Goal: Obtain resource: Download file/media

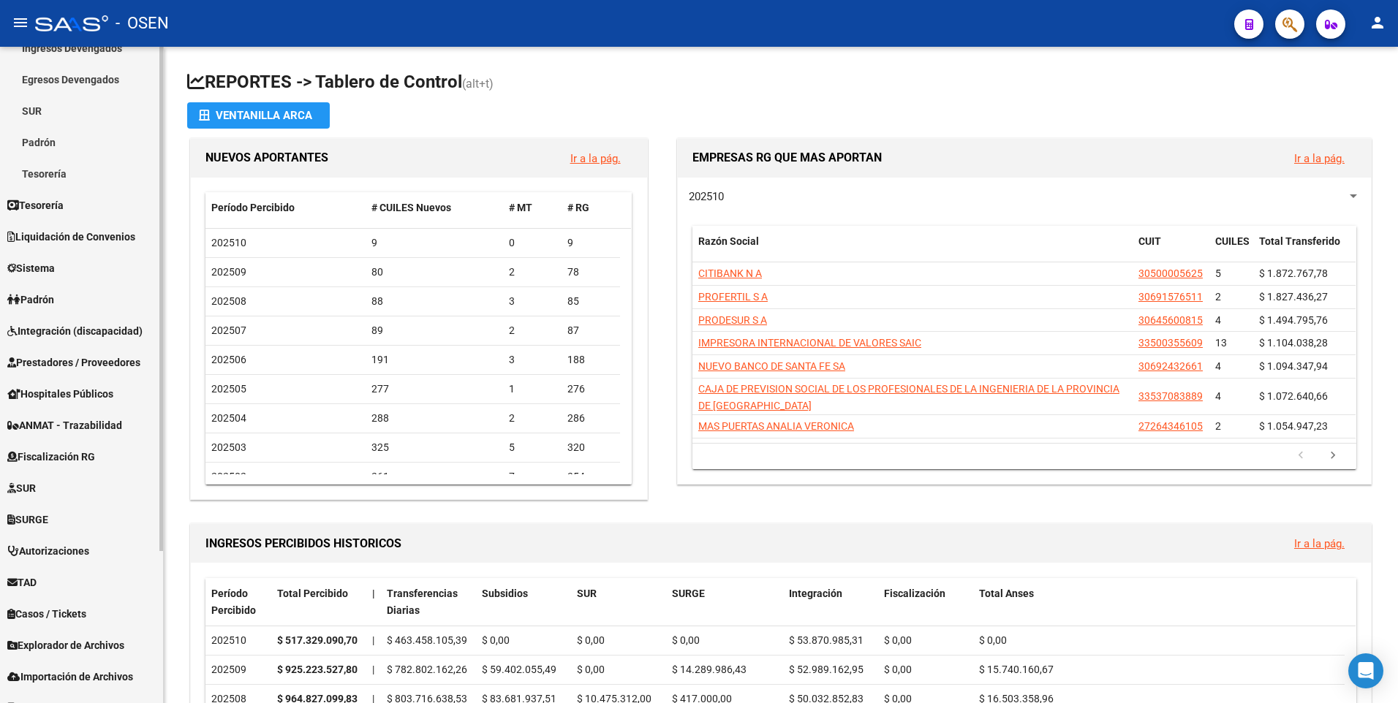
scroll to position [198, 0]
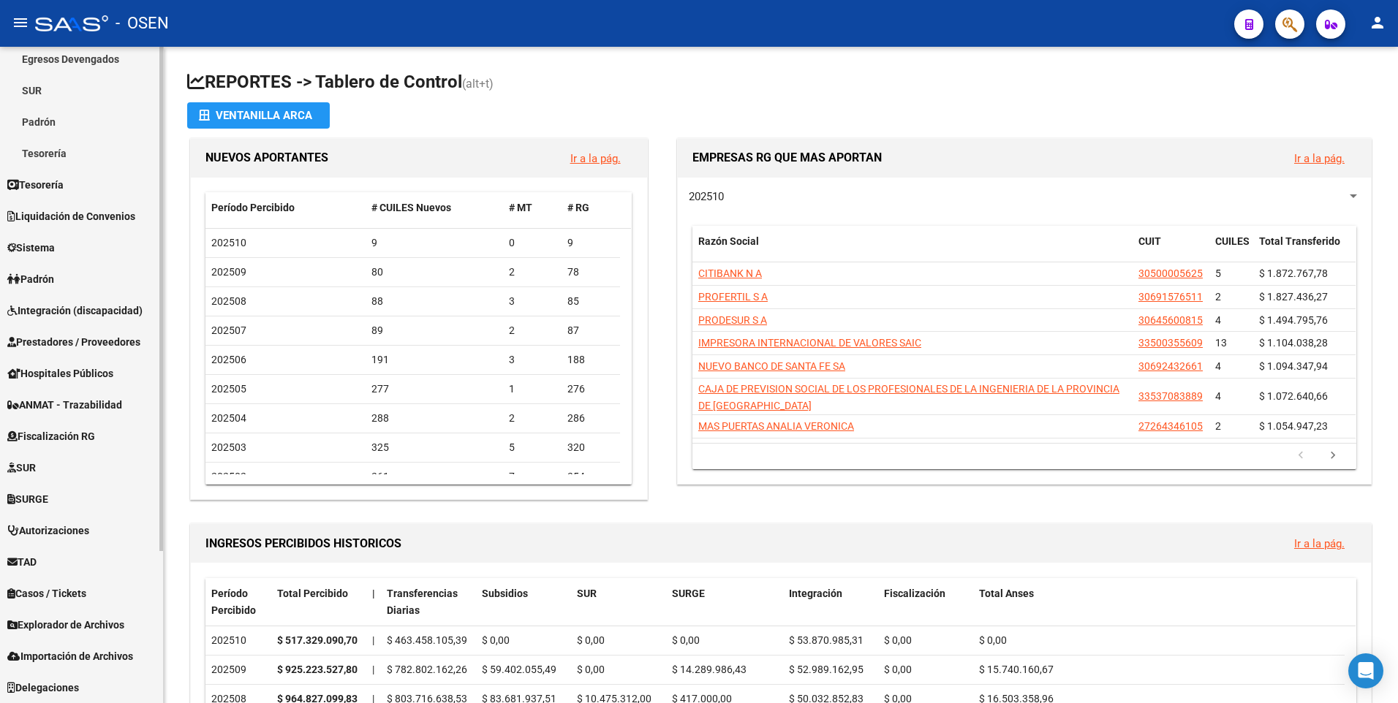
drag, startPoint x: 39, startPoint y: 565, endPoint x: 45, endPoint y: 559, distance: 8.8
click at [37, 565] on span "TAD" at bounding box center [21, 562] width 29 height 16
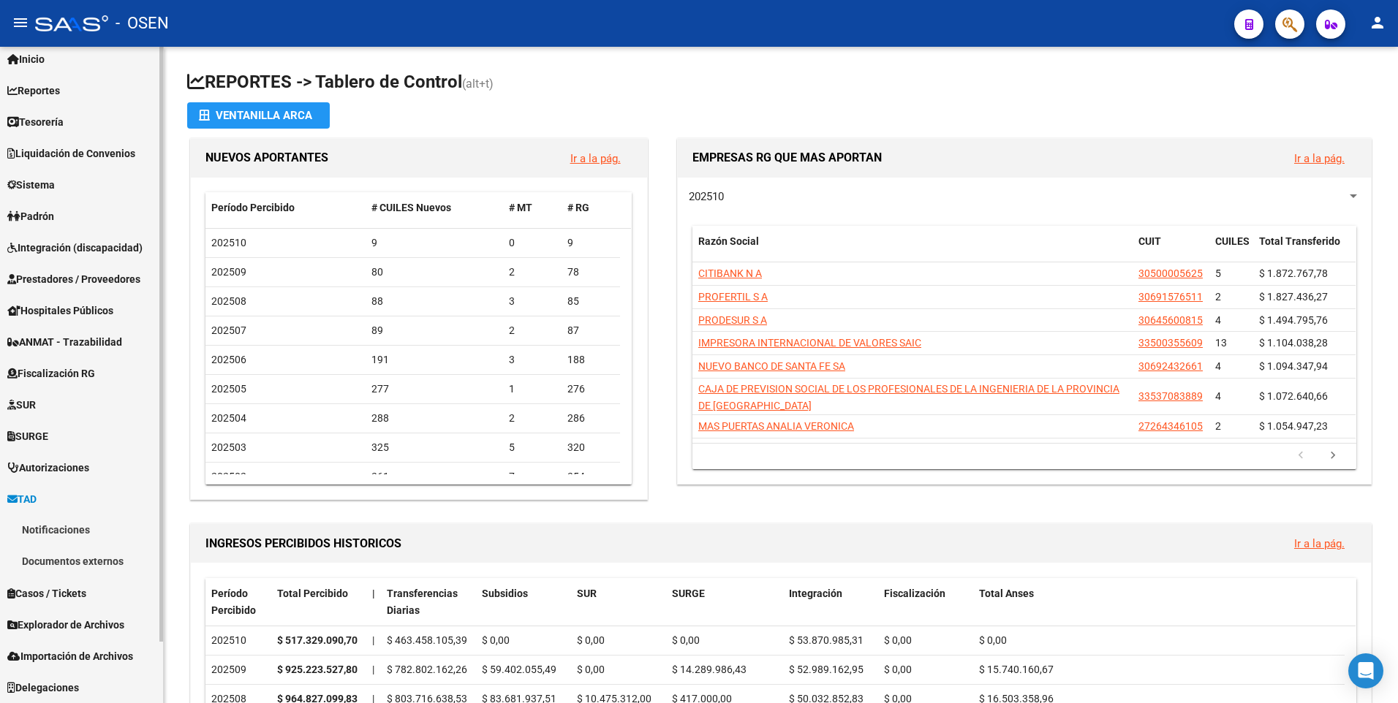
scroll to position [41, 0]
click at [67, 535] on link "Notificaciones" at bounding box center [81, 530] width 163 height 31
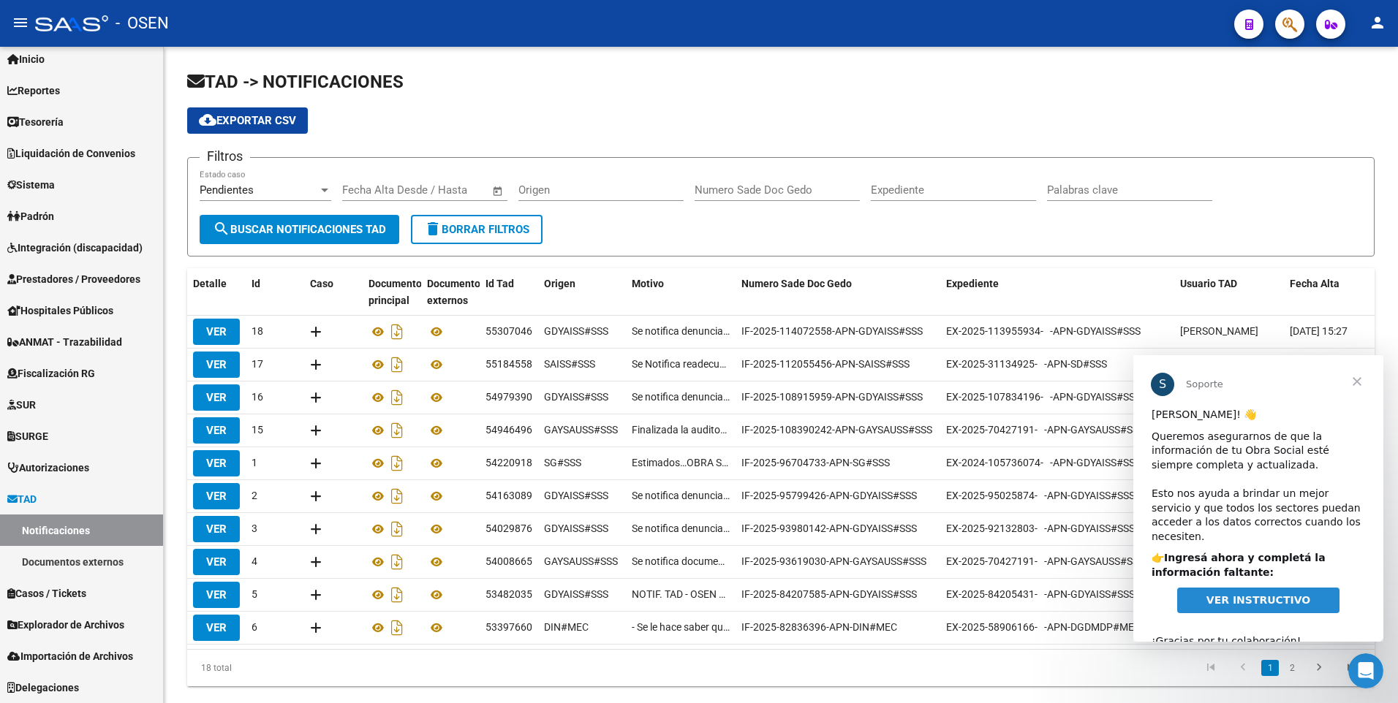
click at [1356, 385] on span "Cerrar" at bounding box center [1357, 381] width 53 height 53
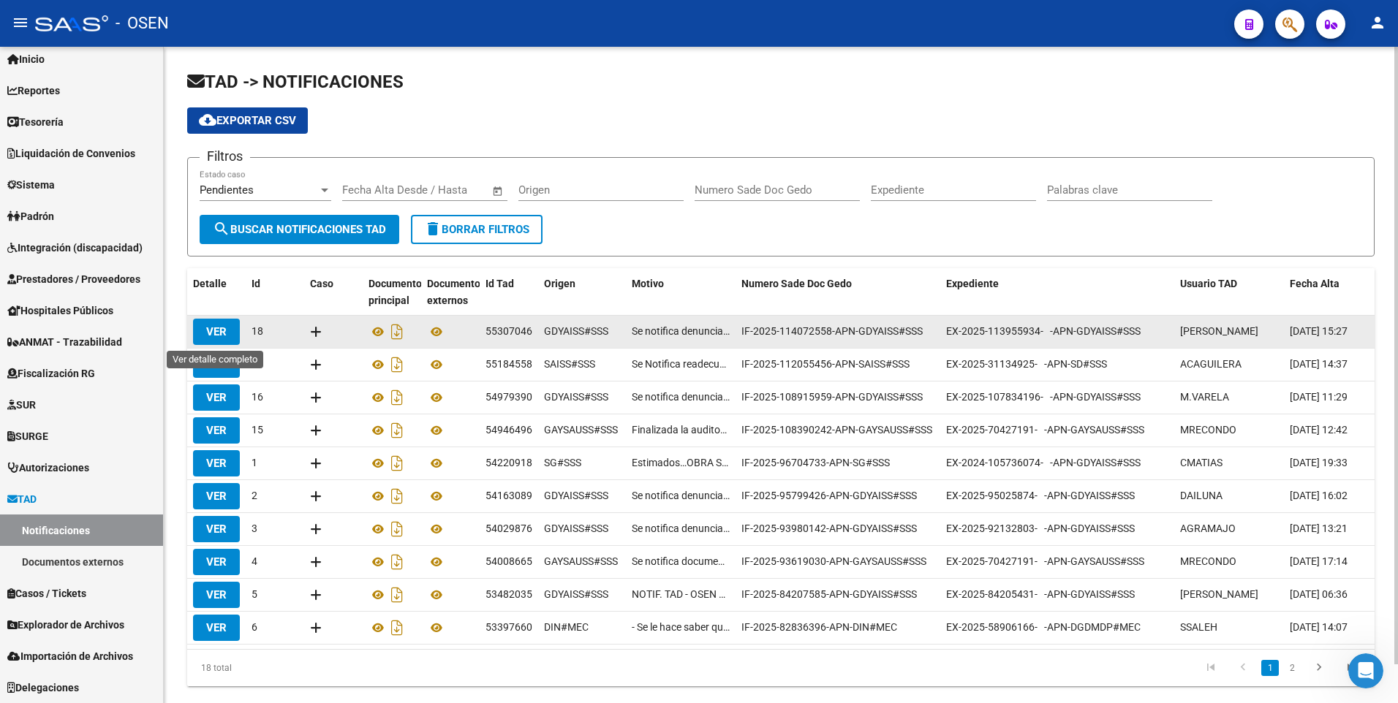
click at [216, 328] on span "VER" at bounding box center [216, 331] width 20 height 13
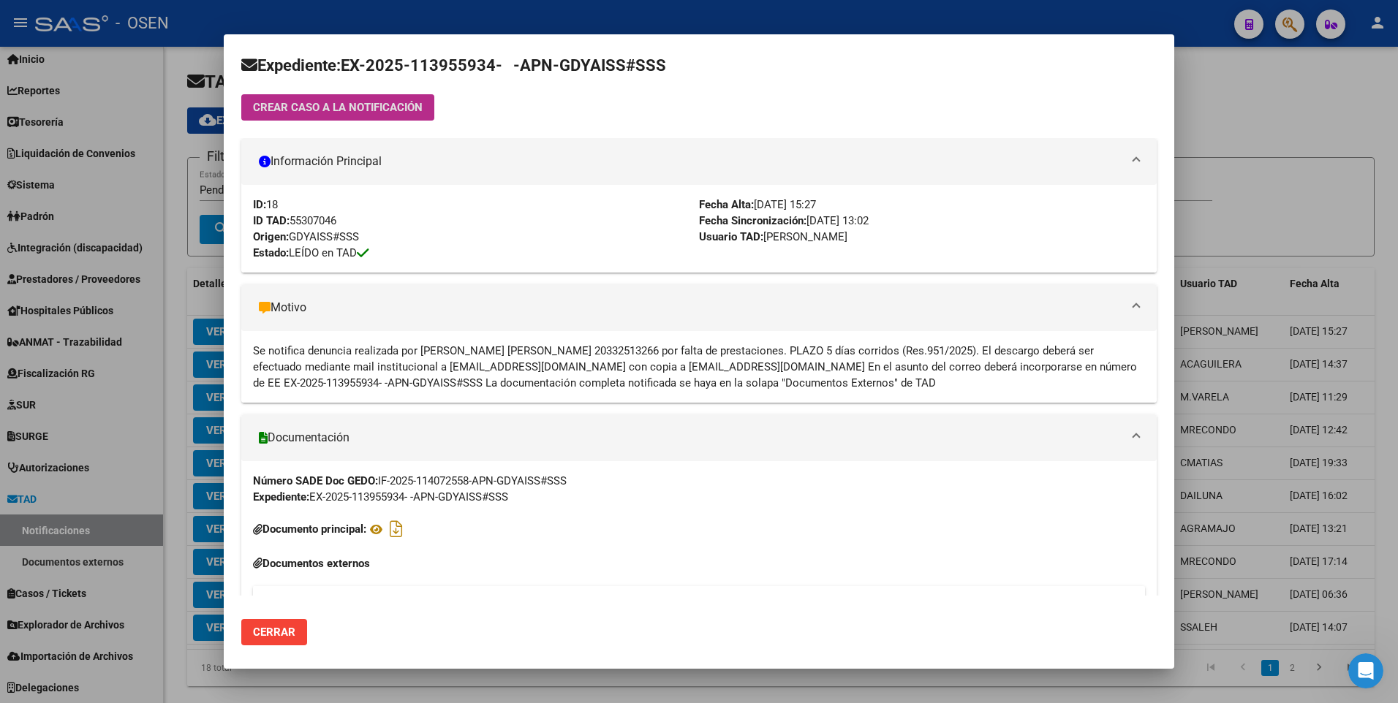
scroll to position [182, 0]
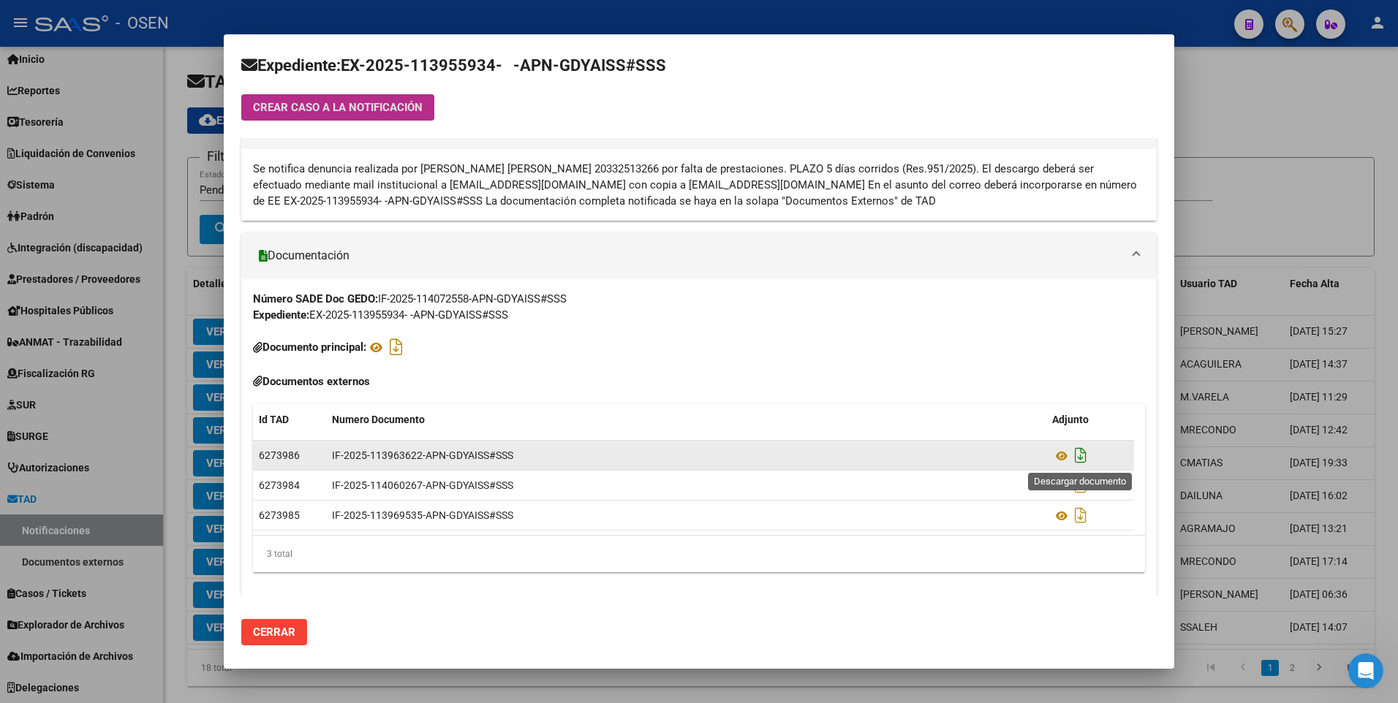
click at [1074, 451] on icon "Descargar documento" at bounding box center [1080, 455] width 19 height 23
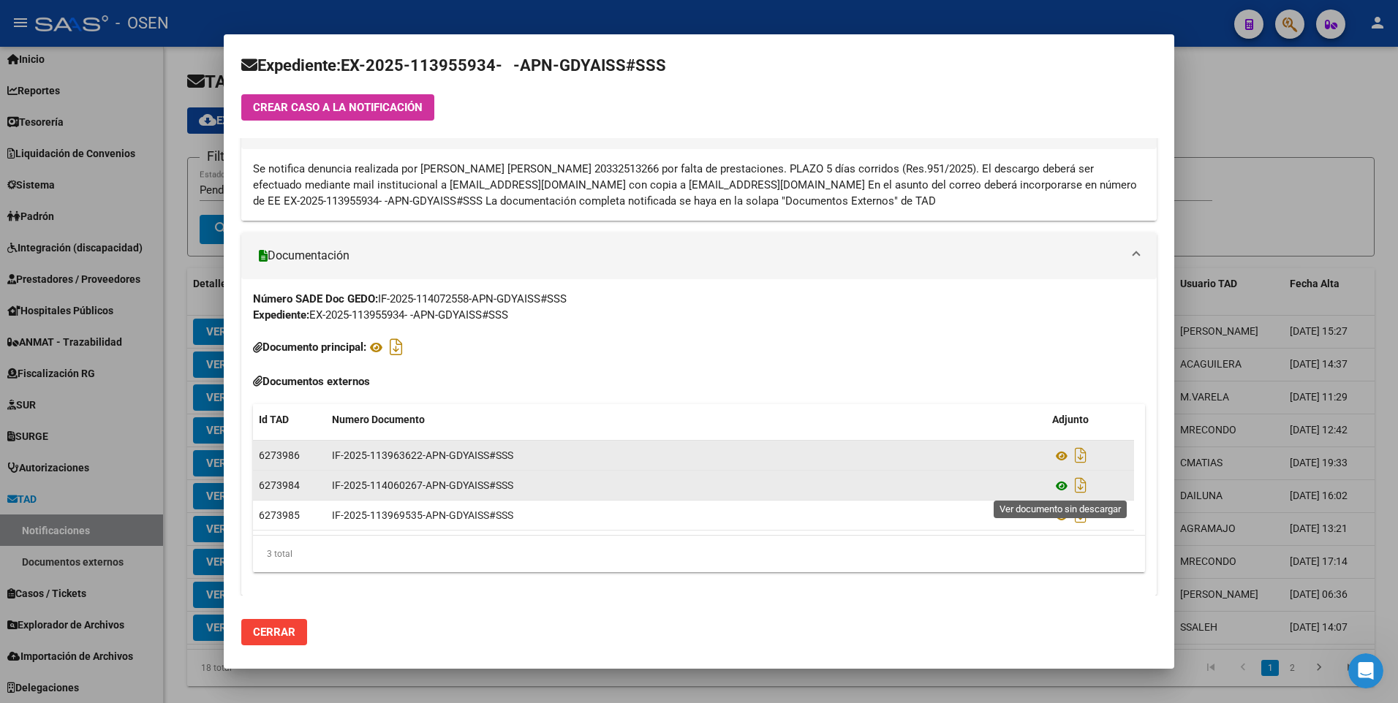
click at [1060, 486] on icon at bounding box center [1061, 487] width 19 height 18
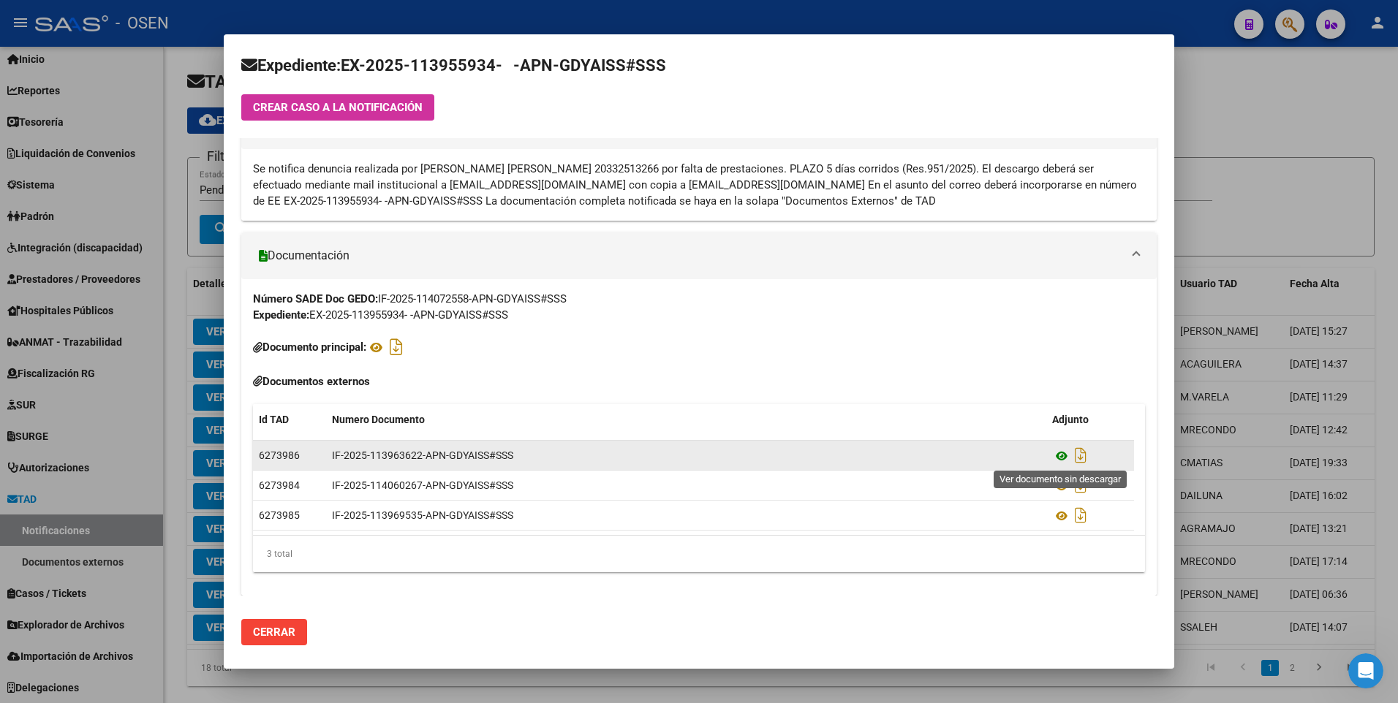
click at [1061, 456] on icon at bounding box center [1061, 457] width 19 height 18
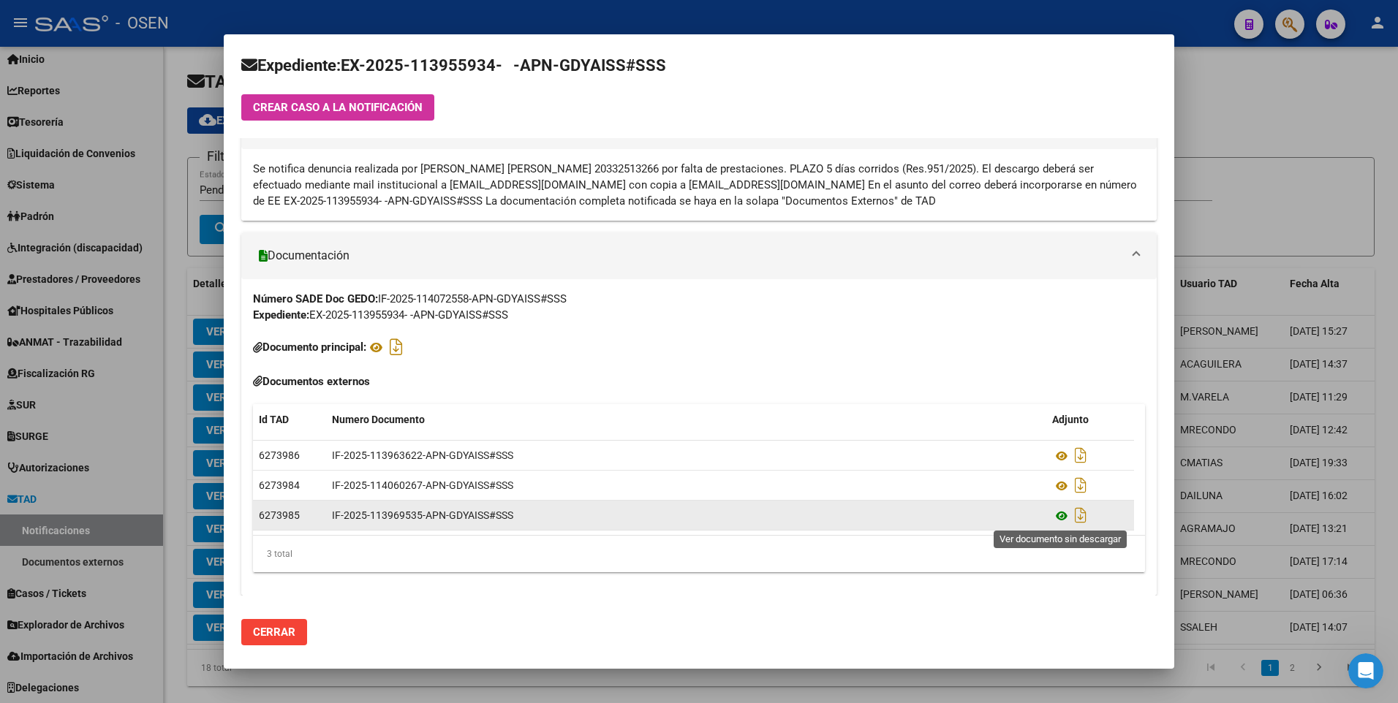
click at [1061, 514] on icon at bounding box center [1061, 516] width 19 height 18
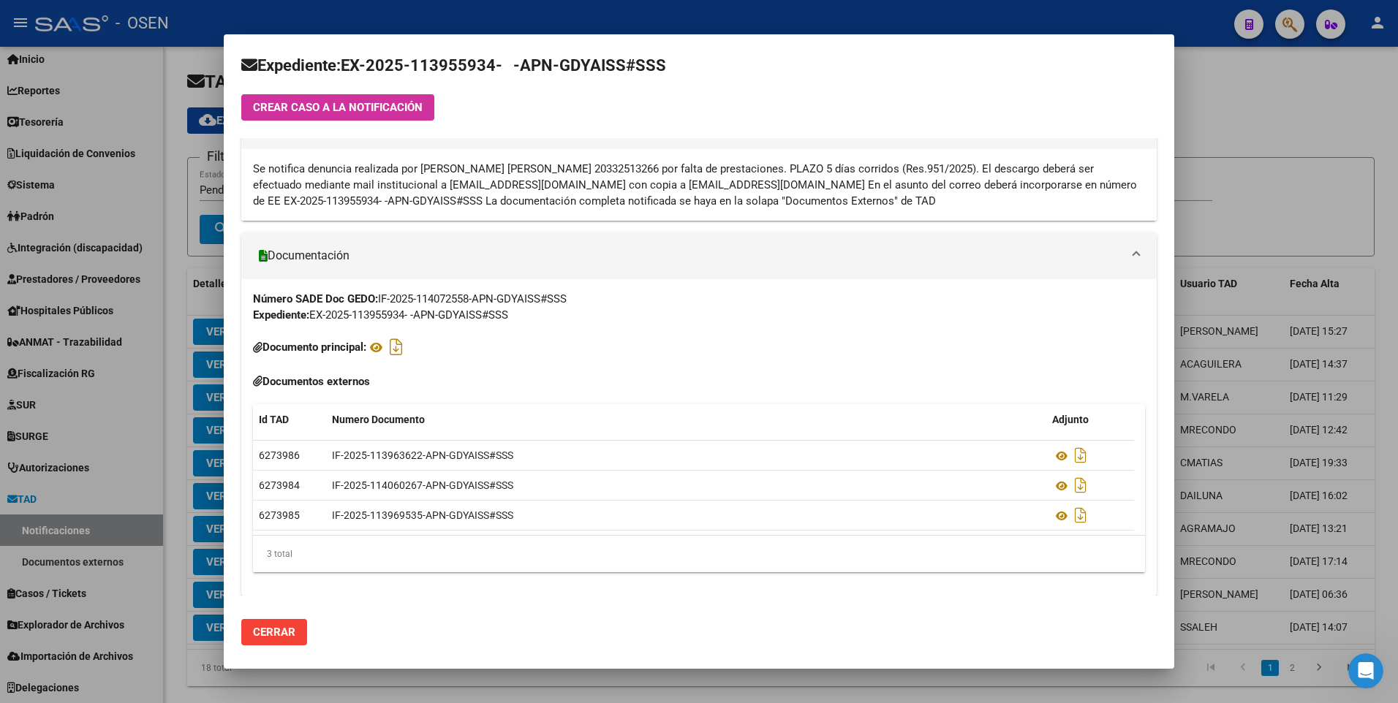
click at [1226, 91] on div at bounding box center [699, 351] width 1398 height 703
